Goal: Information Seeking & Learning: Learn about a topic

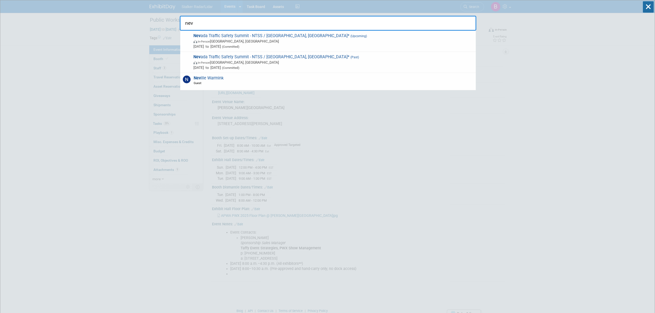
select select "National"
select select "Street Dynamics | Stalker Radar"
drag, startPoint x: 208, startPoint y: 23, endPoint x: 168, endPoint y: 24, distance: 39.7
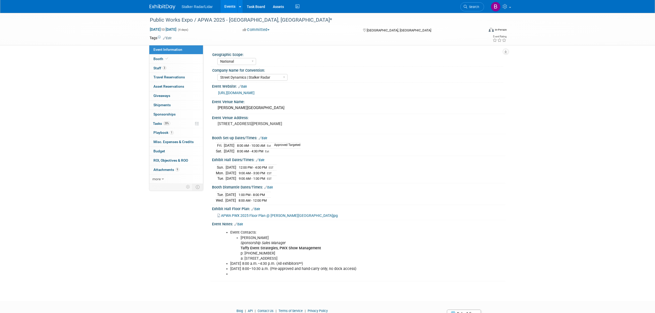
click at [423, 56] on div "Geographic Scope:" at bounding box center [357, 54] width 291 height 6
click at [472, 10] on link "Search" at bounding box center [472, 6] width 24 height 9
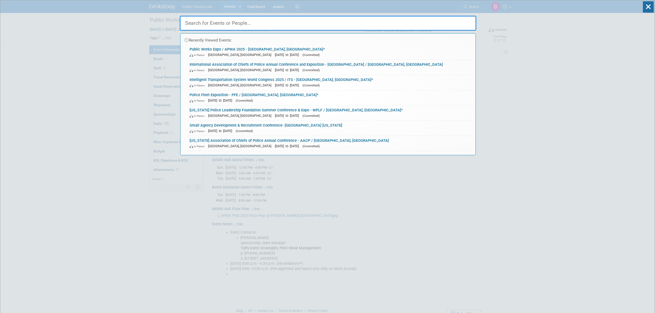
click at [223, 22] on input "text" at bounding box center [328, 23] width 297 height 15
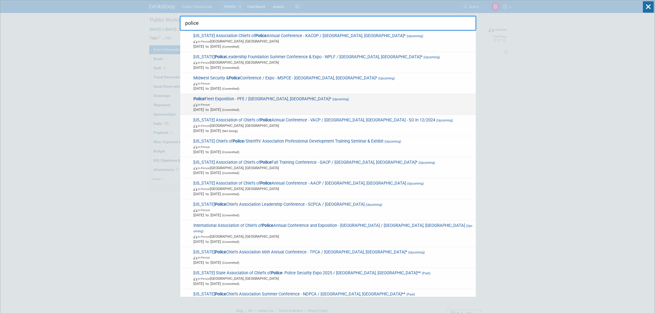
type input "police"
click at [257, 98] on span "Police Fleet Exposition - PFE / [GEOGRAPHIC_DATA], [GEOGRAPHIC_DATA]* (Upcoming…" at bounding box center [332, 104] width 281 height 16
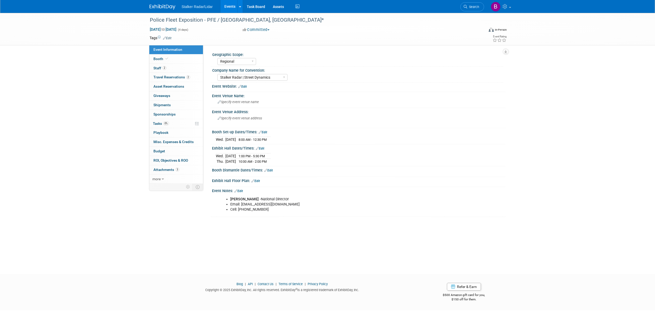
select select "Regional"
select select "Stalker Radar | Street Dynamics"
click at [182, 52] on link "Event Information" at bounding box center [176, 49] width 54 height 9
select select "Regional"
select select "Stalker Radar | Street Dynamics"
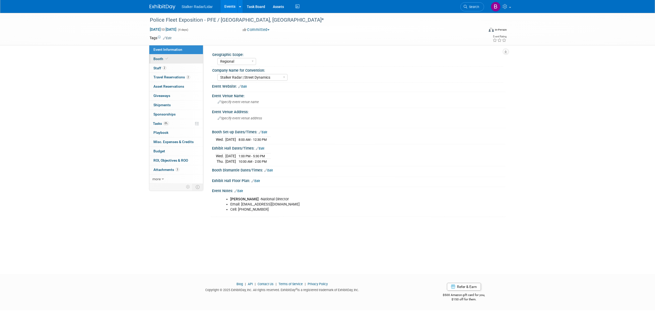
click at [174, 57] on link "Booth" at bounding box center [176, 58] width 54 height 9
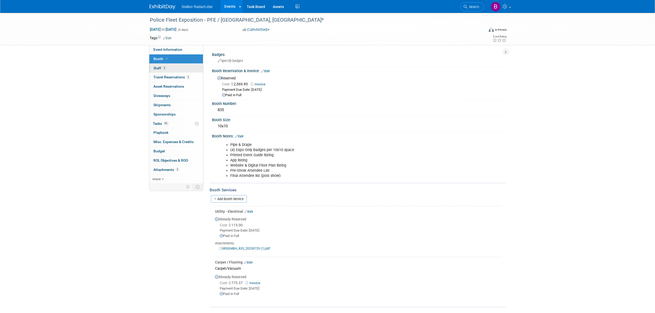
click at [171, 65] on link "2 Staff 2" at bounding box center [176, 68] width 54 height 9
